Goal: Task Accomplishment & Management: Use online tool/utility

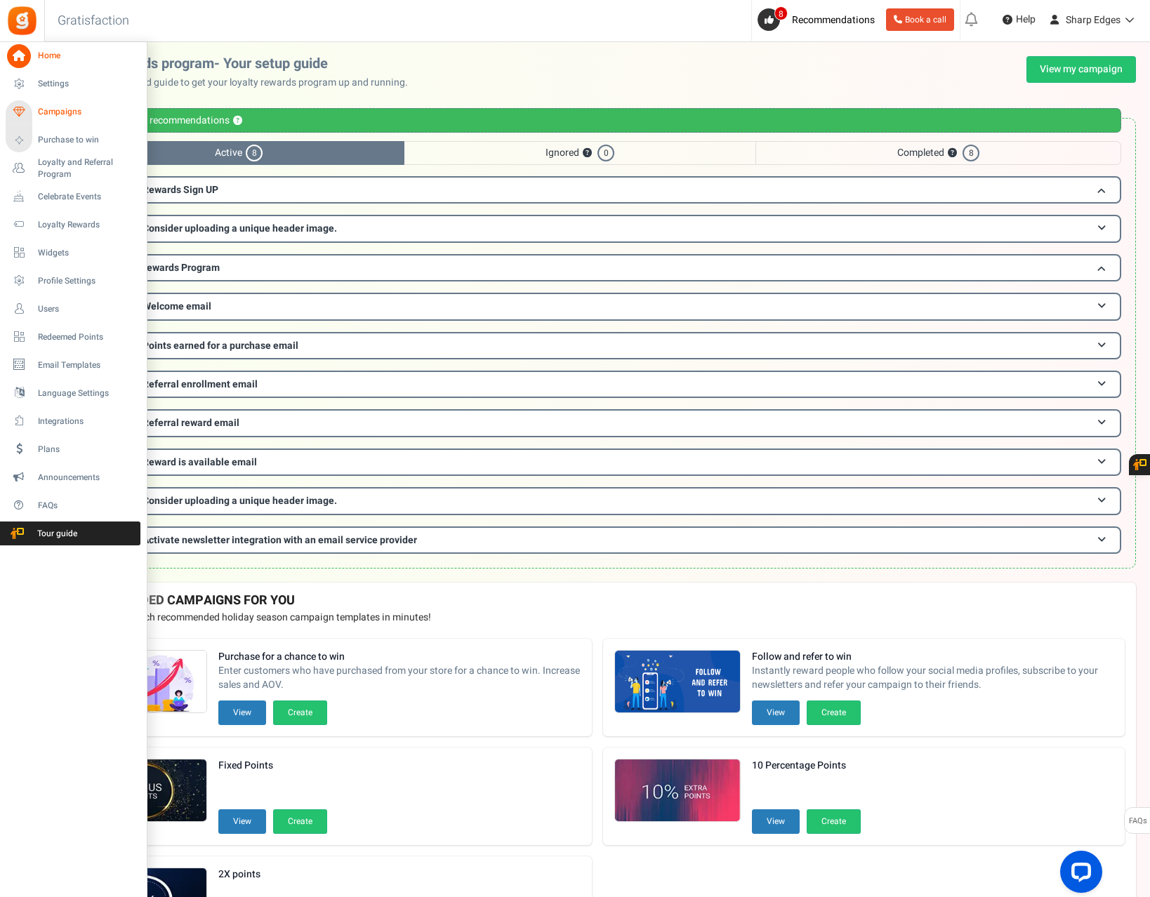
click at [53, 112] on span "Campaigns" at bounding box center [87, 112] width 98 height 12
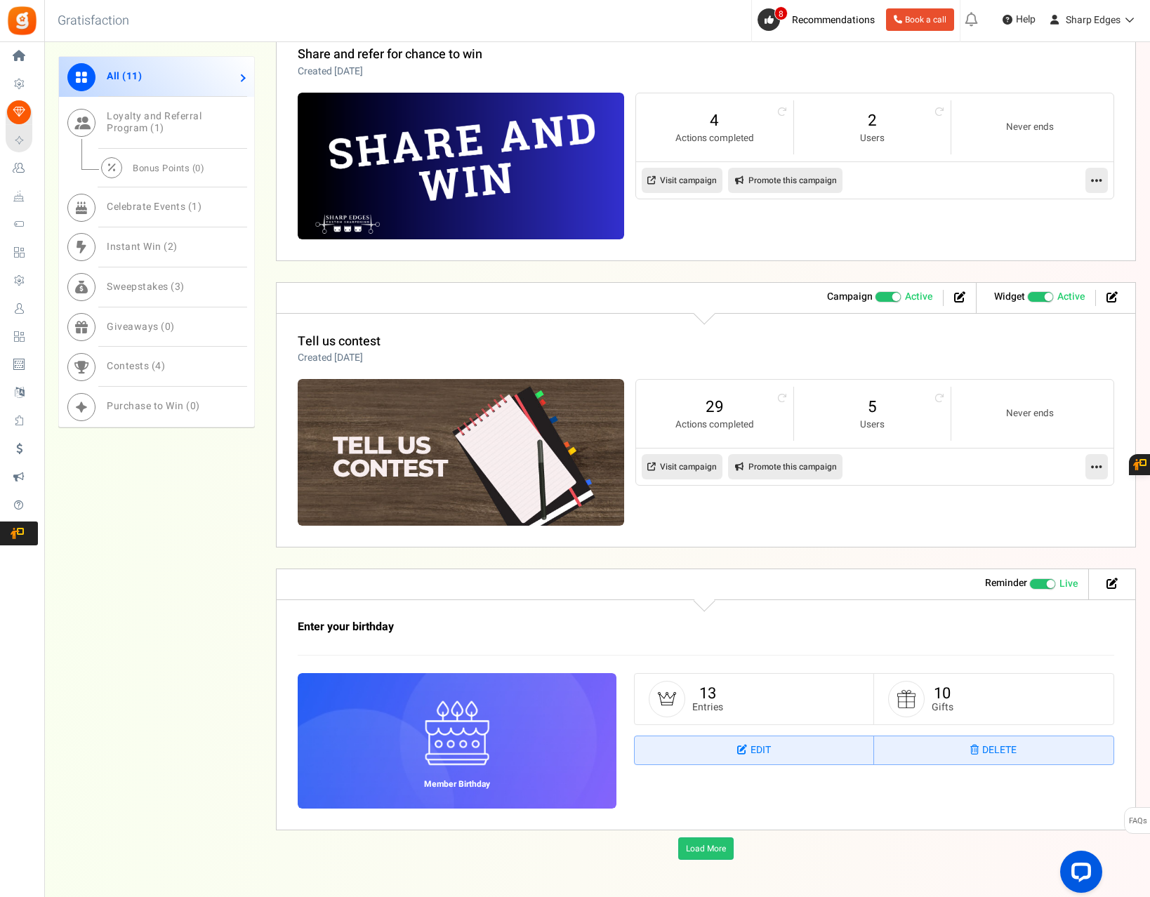
scroll to position [1404, 0]
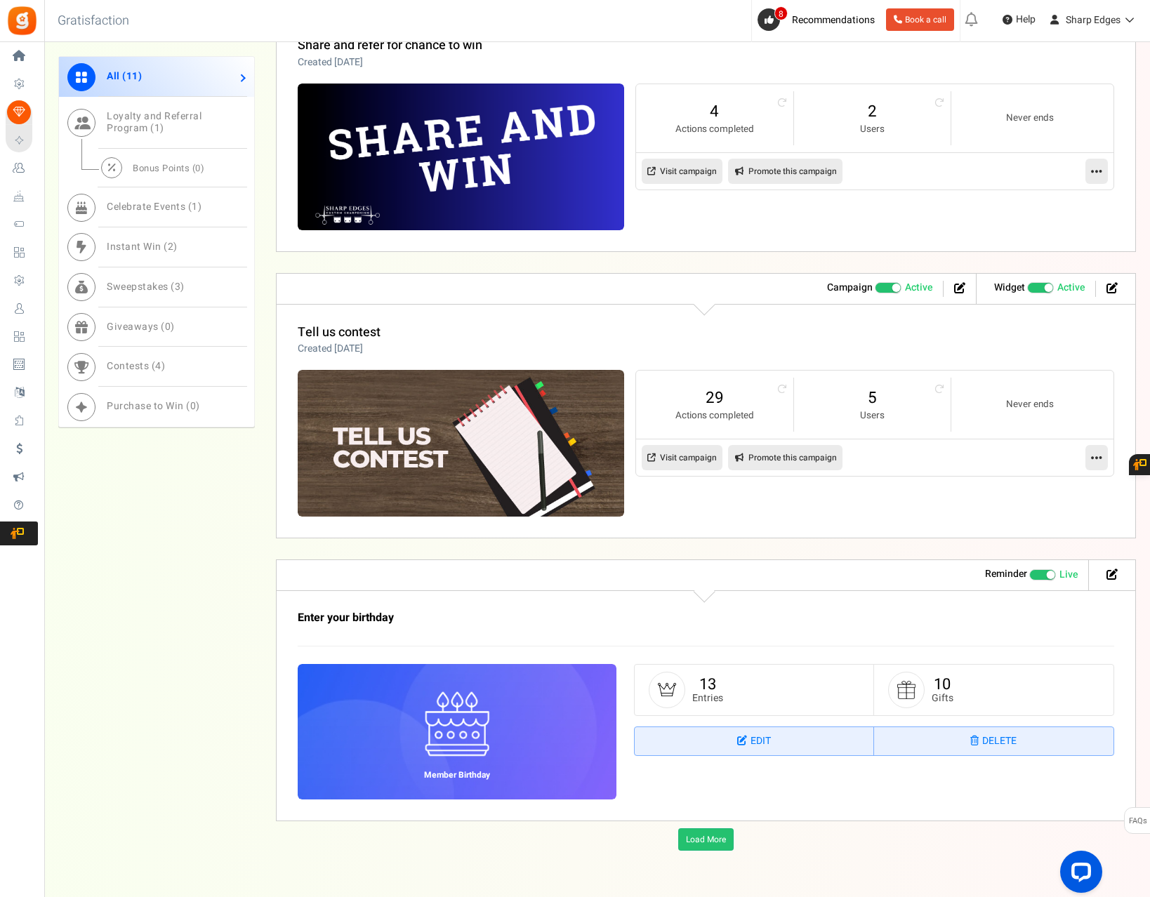
click at [684, 464] on link "Visit campaign" at bounding box center [682, 457] width 81 height 25
click at [1113, 289] on icon at bounding box center [1112, 287] width 11 height 11
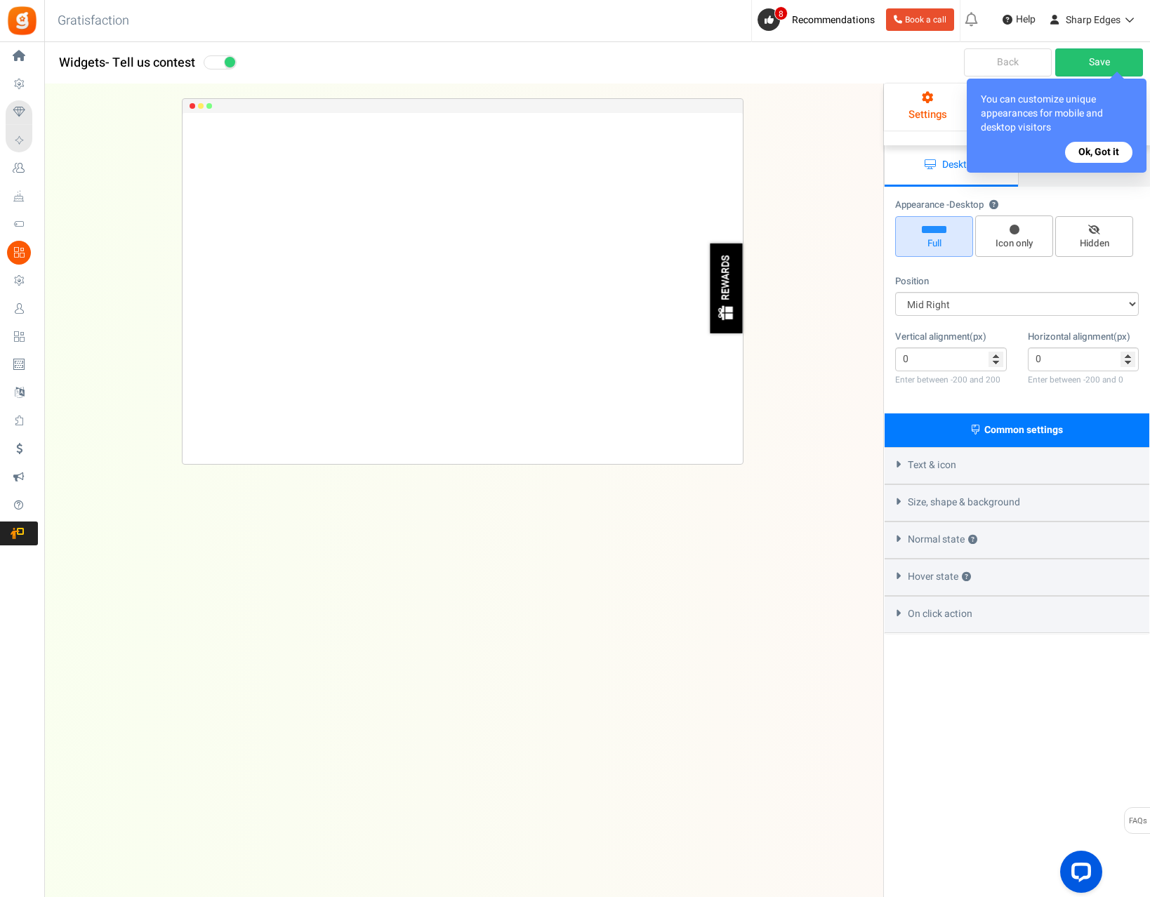
click at [1111, 150] on button "Ok, Got it" at bounding box center [1098, 152] width 67 height 21
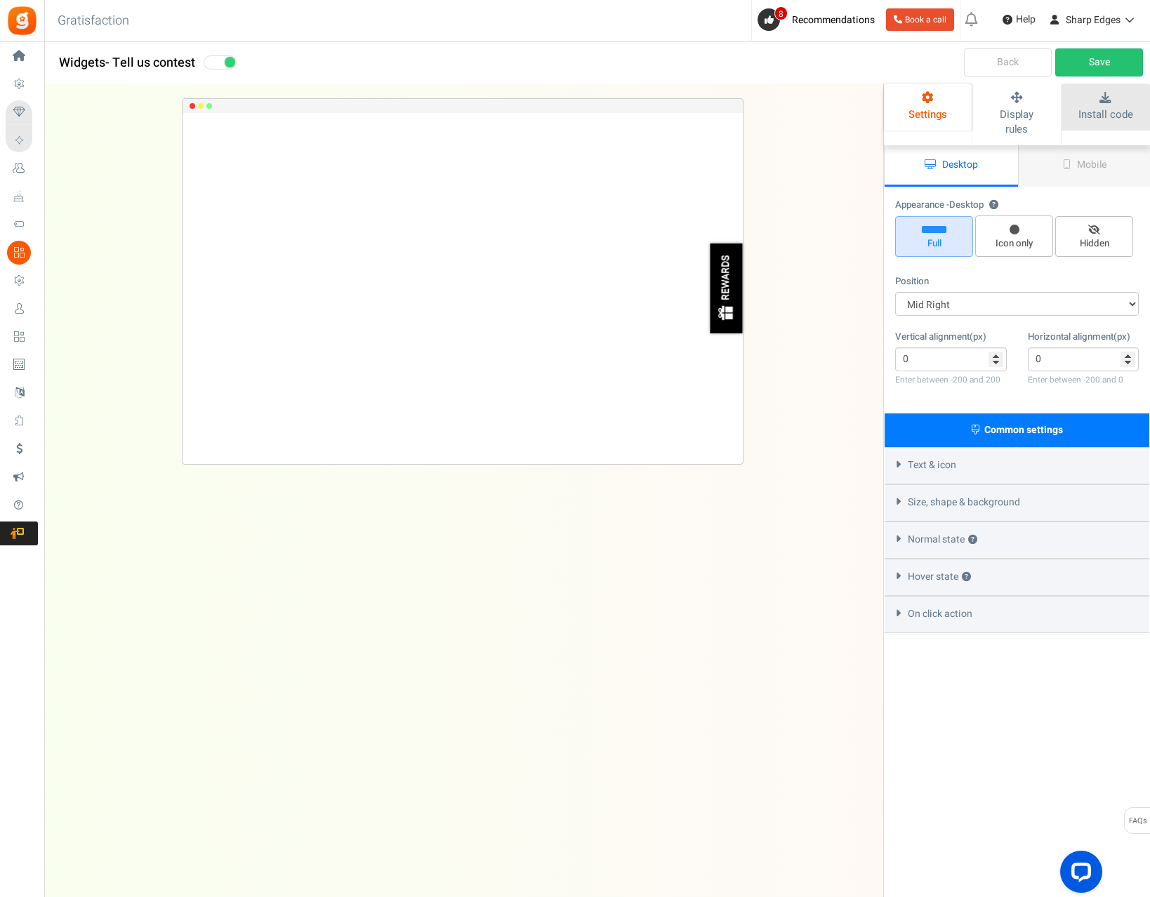
click at [1085, 110] on span "Install code" at bounding box center [1105, 114] width 54 height 15
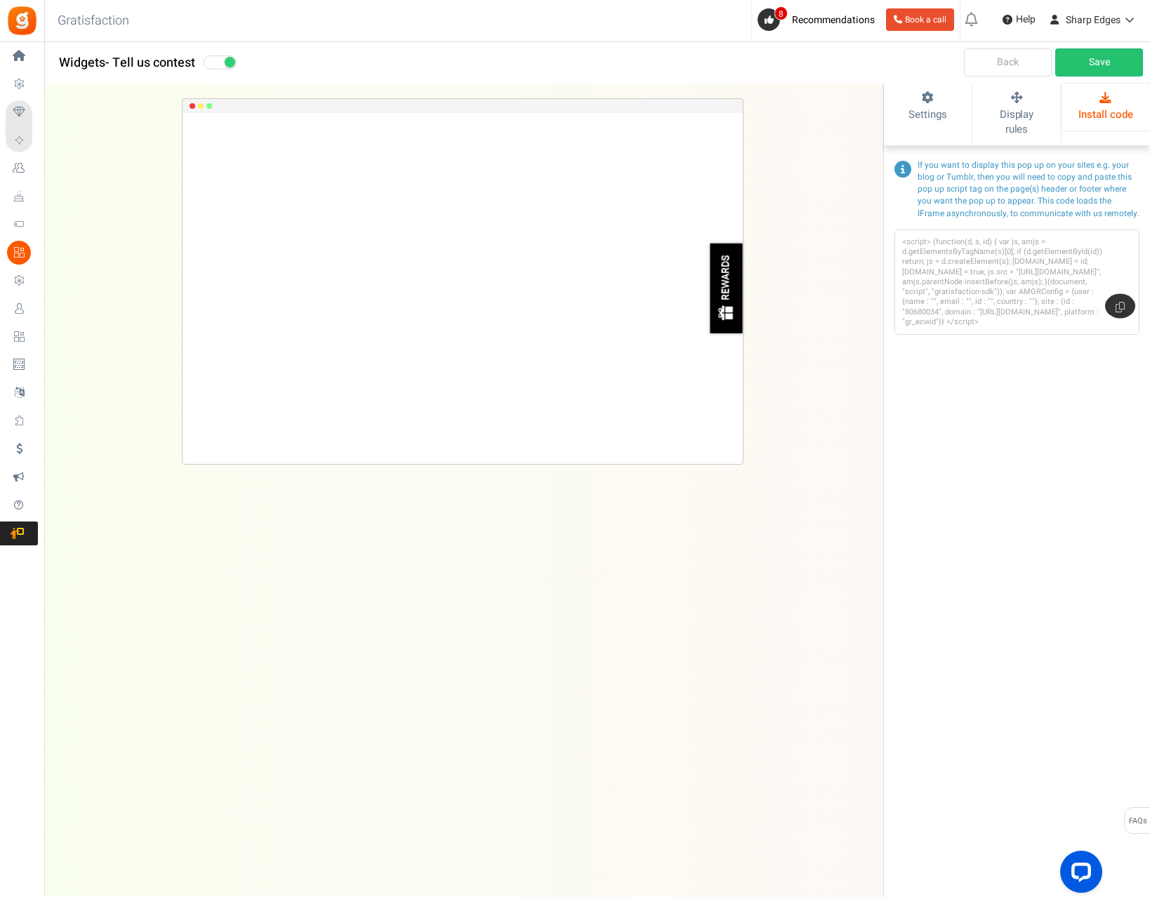
click at [1120, 301] on icon at bounding box center [1120, 306] width 9 height 11
